Goal: Check status: Check status

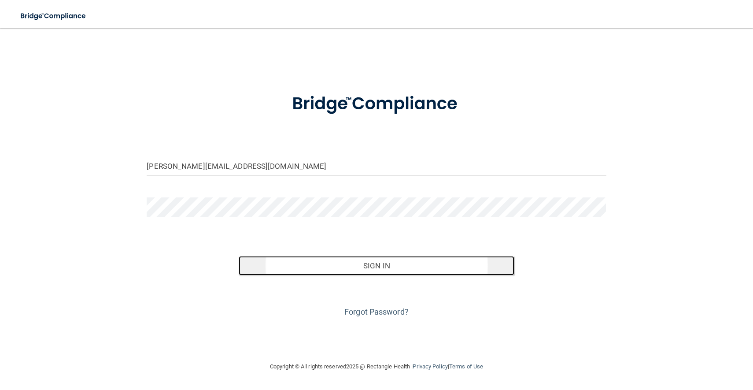
click at [382, 268] on button "Sign In" at bounding box center [377, 265] width 276 height 19
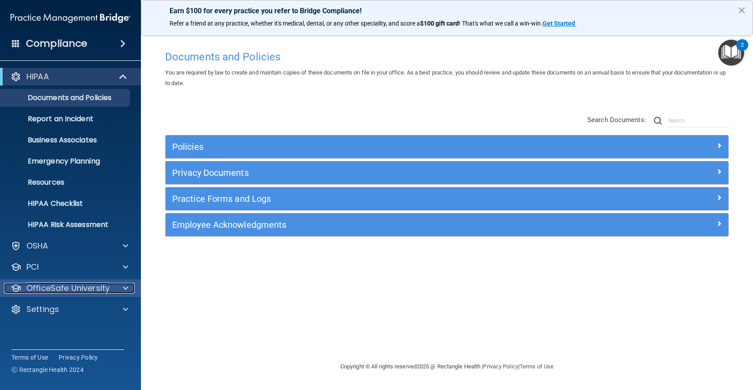
click at [127, 288] on span at bounding box center [125, 288] width 5 height 11
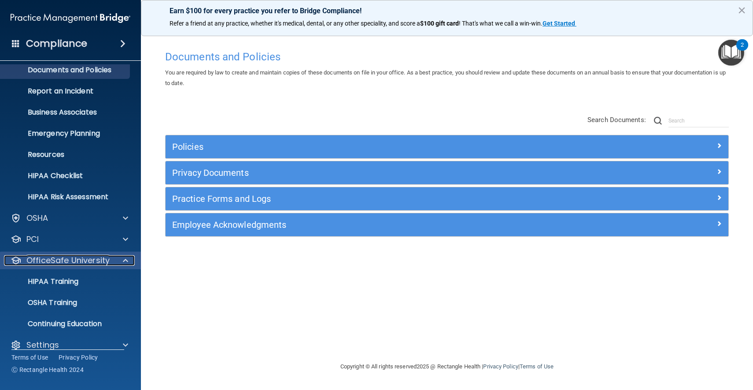
scroll to position [39, 0]
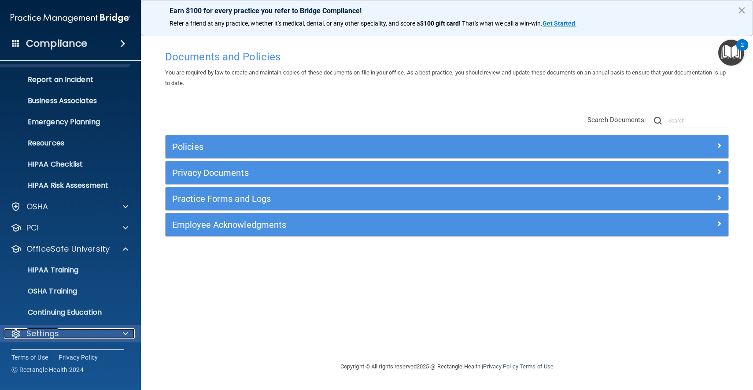
click at [125, 331] on span at bounding box center [125, 333] width 5 height 11
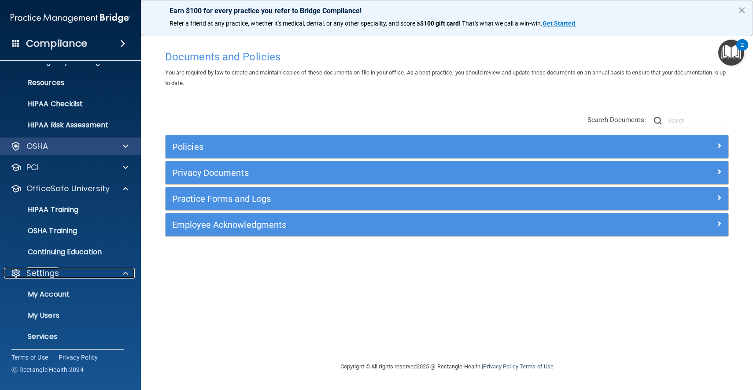
scroll to position [123, 0]
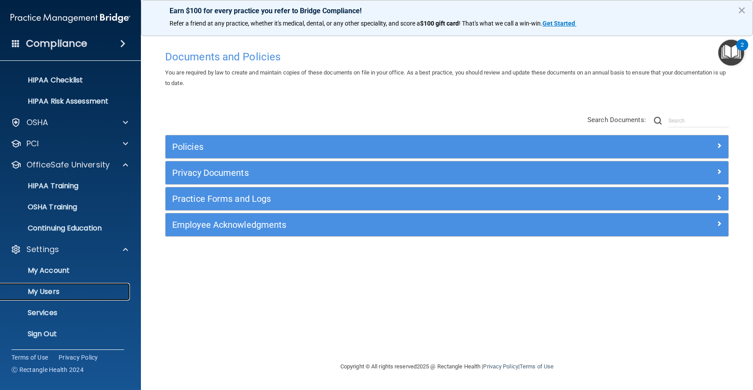
click at [48, 290] on p "My Users" at bounding box center [66, 291] width 120 height 9
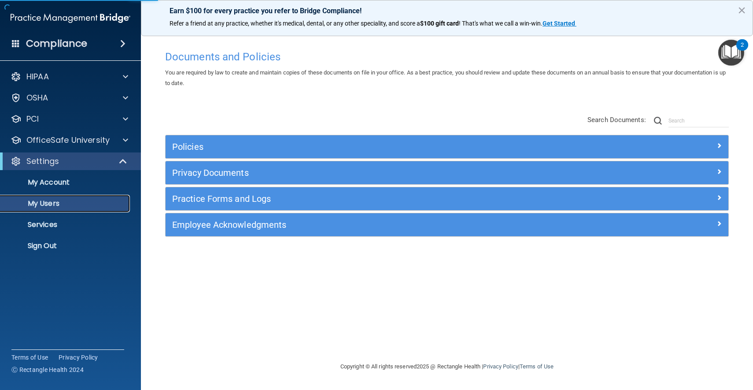
select select "20"
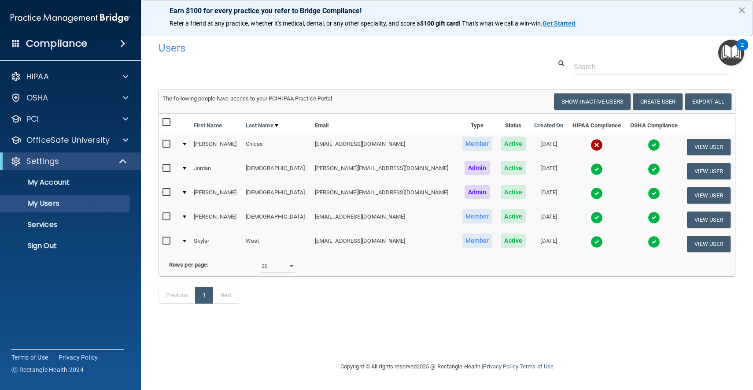
click at [590, 145] on img at bounding box center [596, 145] width 12 height 12
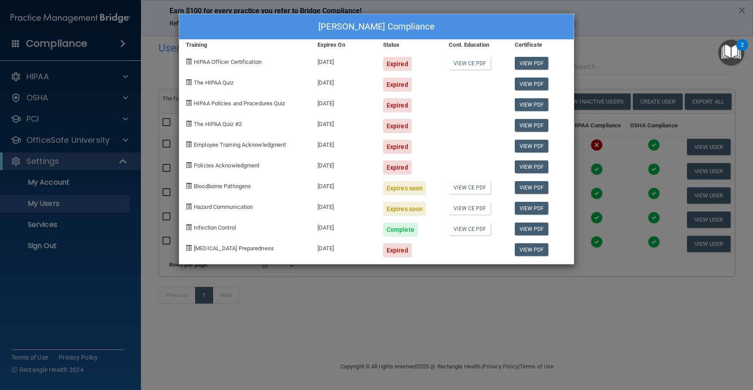
click at [642, 37] on div "[PERSON_NAME] Compliance Training Expires On Status Cont. Education Certificate…" at bounding box center [376, 195] width 753 height 390
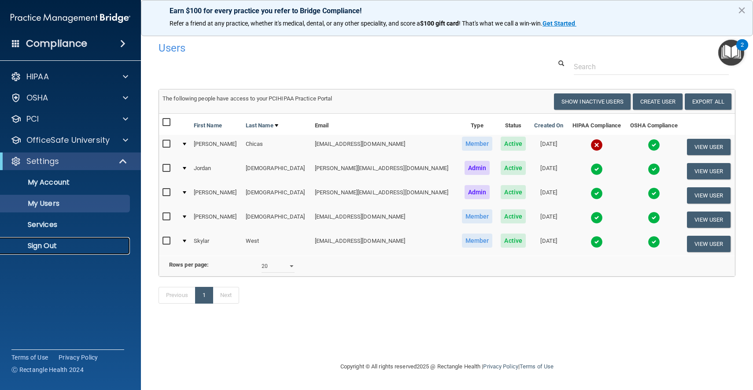
click at [40, 247] on p "Sign Out" at bounding box center [66, 245] width 120 height 9
